Goal: Information Seeking & Learning: Learn about a topic

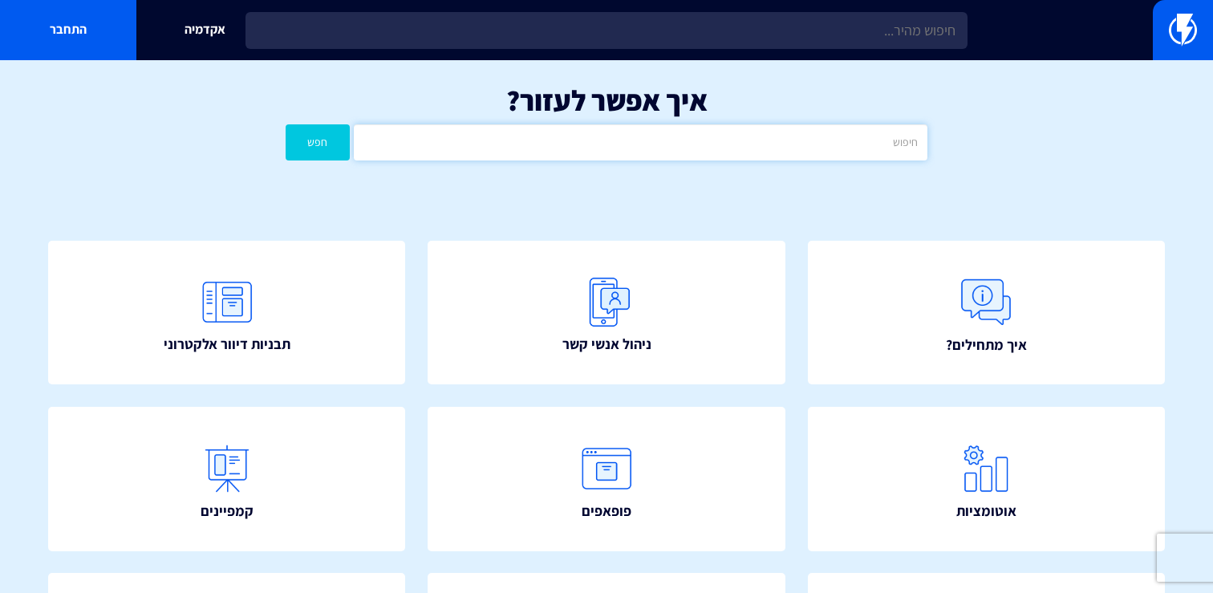
click at [671, 142] on input "text" at bounding box center [641, 142] width 574 height 36
type input "x"
type input "sms"
click at [286, 124] on button "חפש" at bounding box center [318, 142] width 64 height 36
click at [1164, 6] on link at bounding box center [1183, 30] width 60 height 60
